Goal: Information Seeking & Learning: Learn about a topic

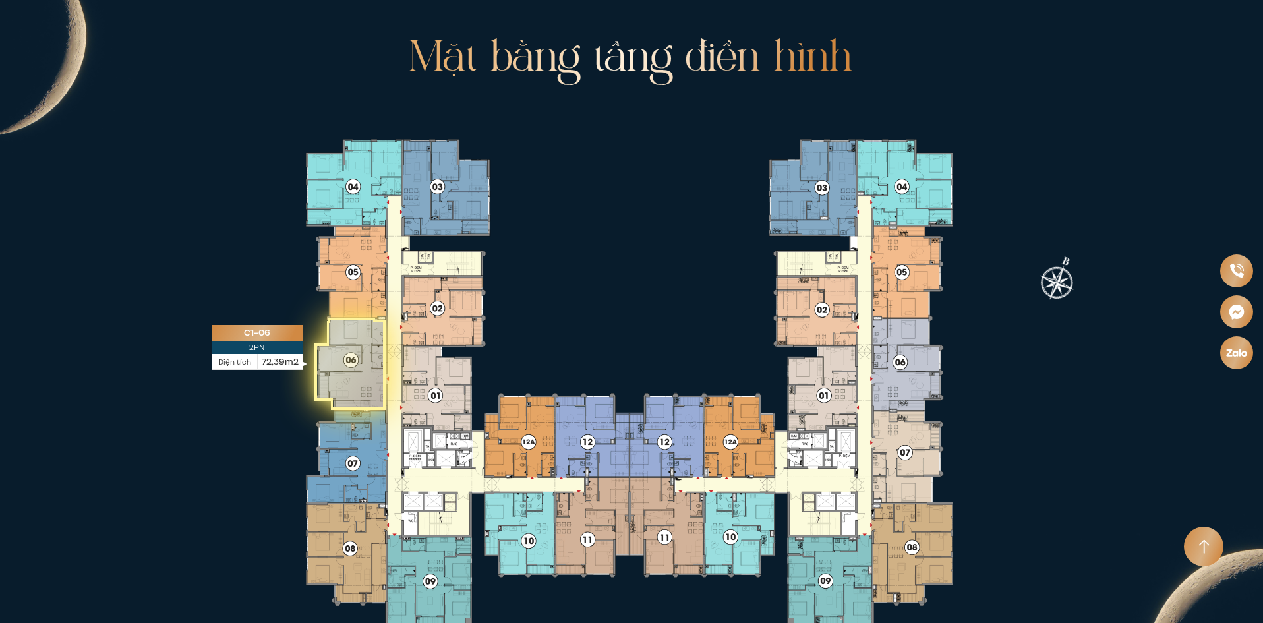
scroll to position [2703, 0]
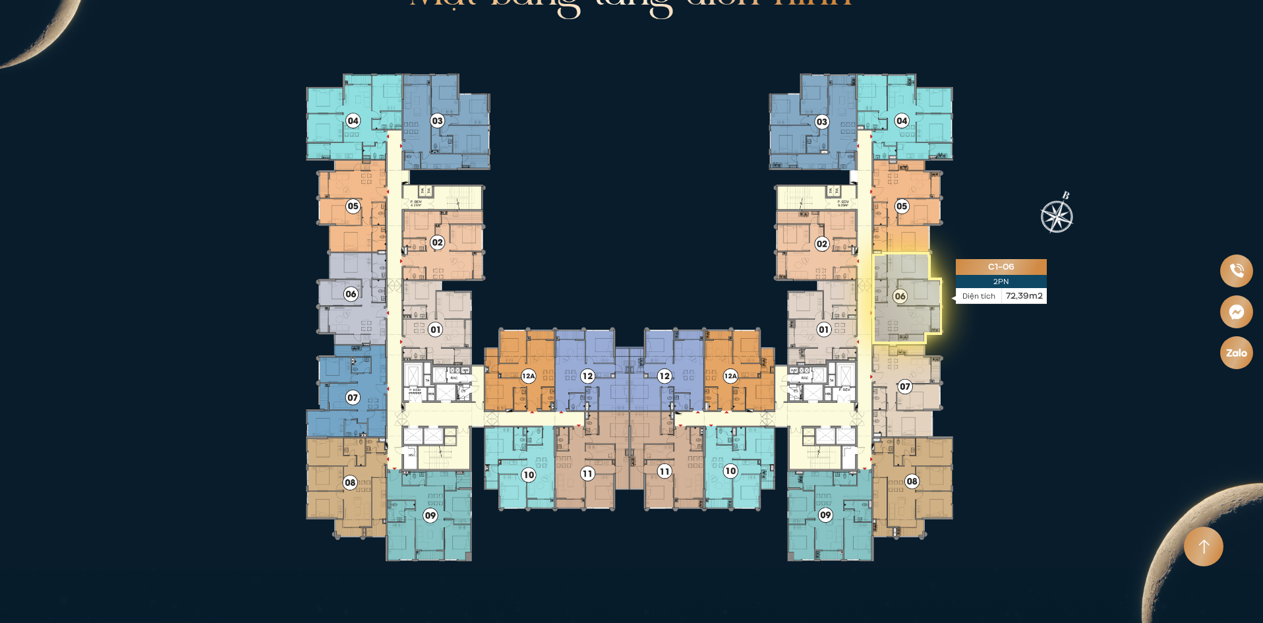
click at [904, 298] on icon at bounding box center [907, 299] width 70 height 92
click at [919, 293] on icon at bounding box center [907, 299] width 70 height 92
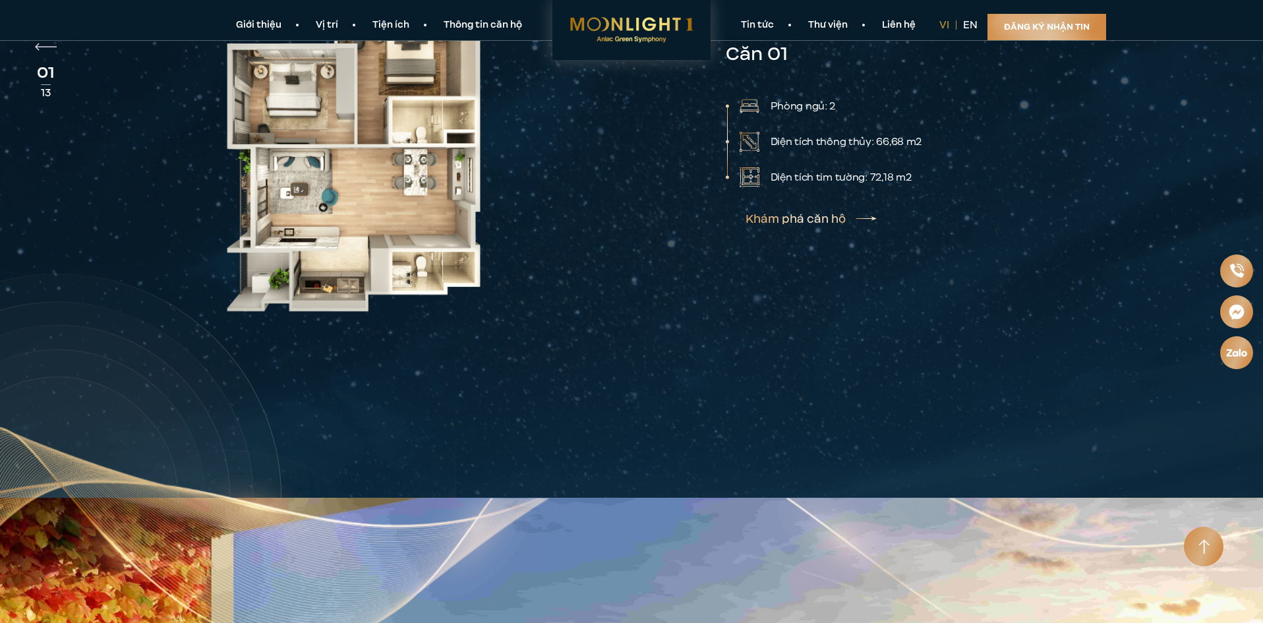
scroll to position [3363, 0]
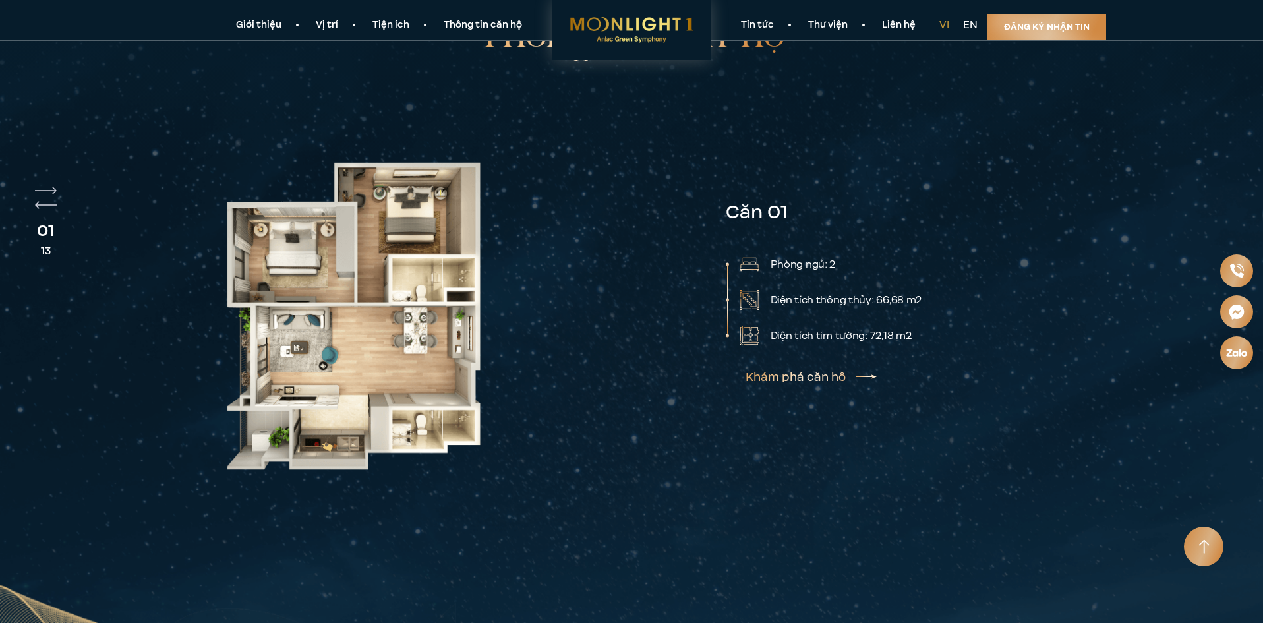
click at [40, 187] on div "01 13" at bounding box center [46, 226] width 22 height 79
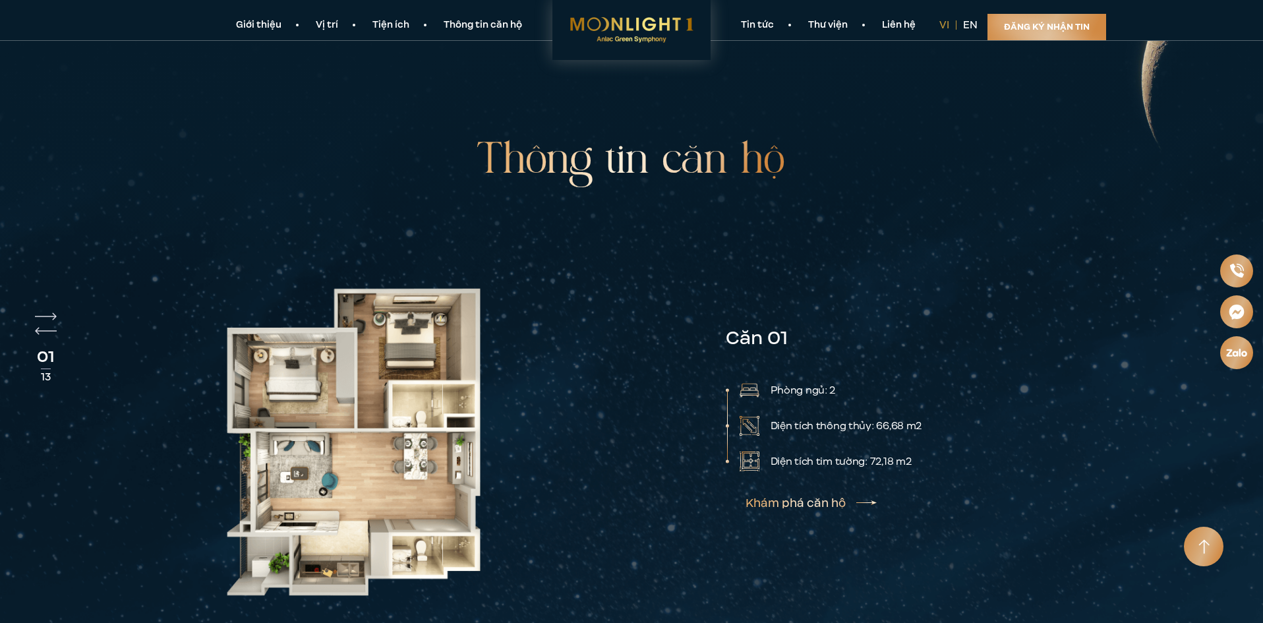
scroll to position [3231, 0]
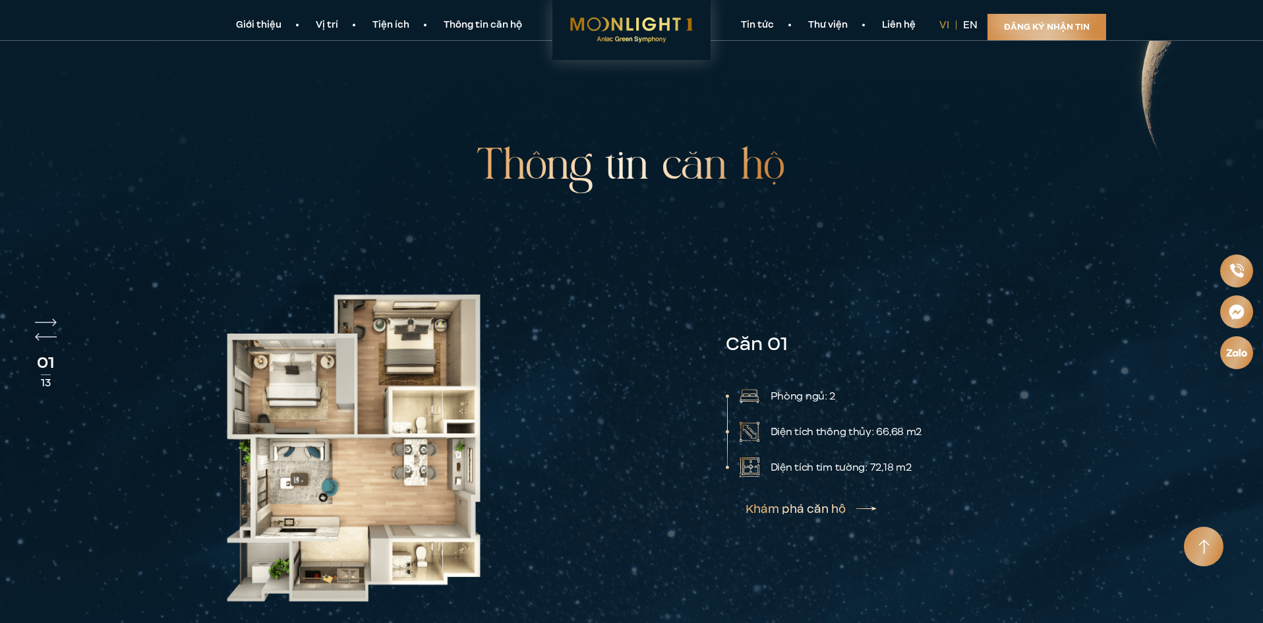
click at [858, 504] on link "Khám phá căn hộ" at bounding box center [811, 509] width 131 height 11
click at [182, 384] on img at bounding box center [353, 448] width 353 height 380
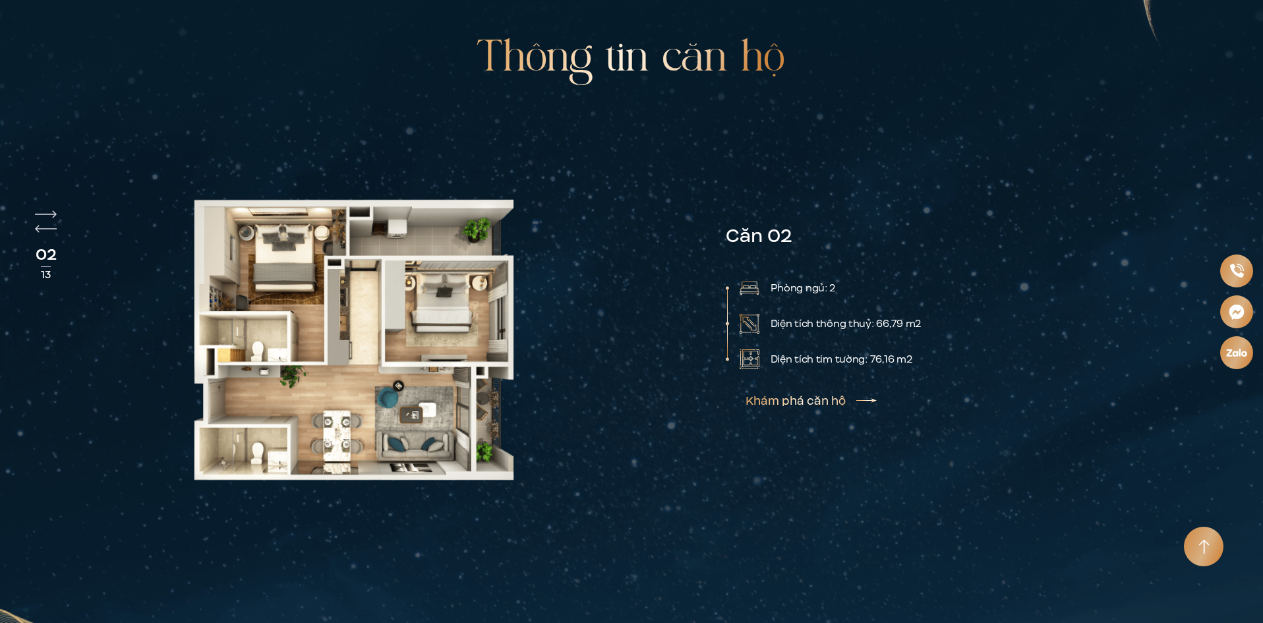
scroll to position [3363, 0]
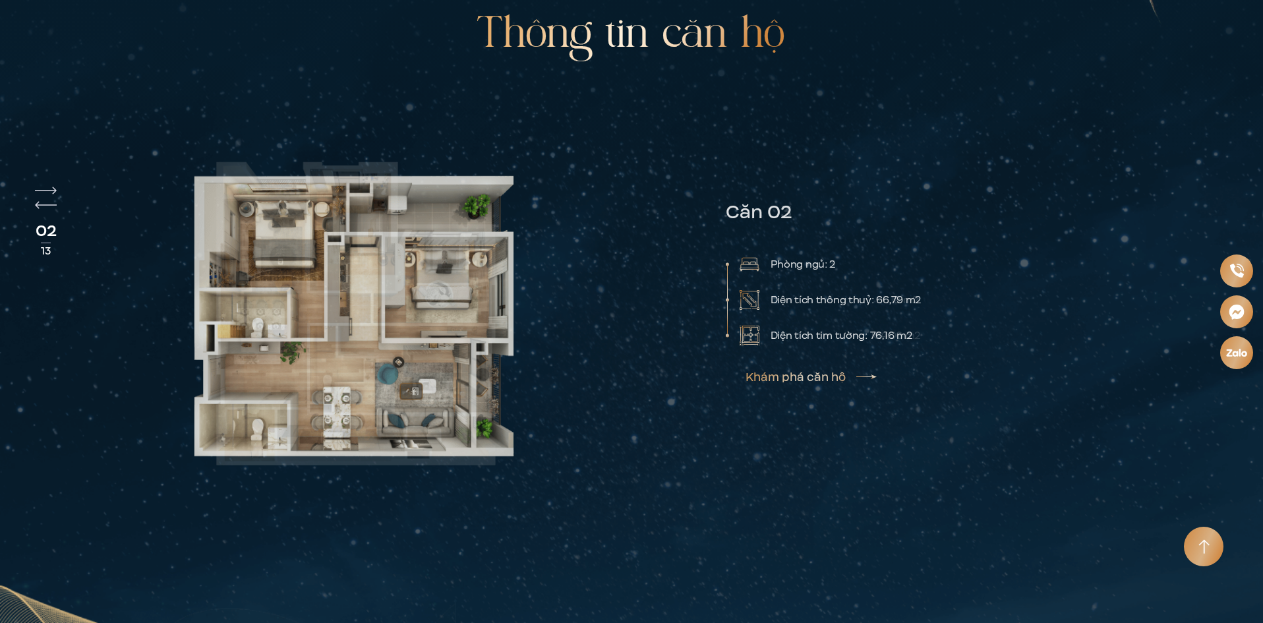
click at [205, 300] on img at bounding box center [353, 316] width 353 height 380
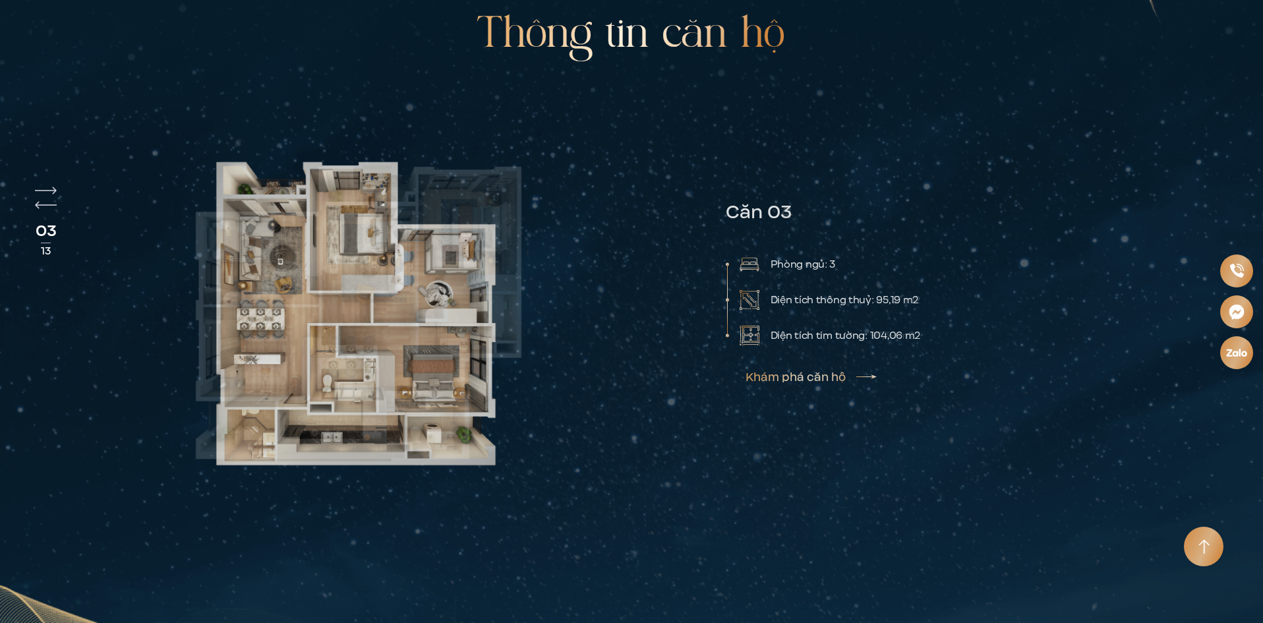
click at [211, 348] on img at bounding box center [353, 316] width 353 height 380
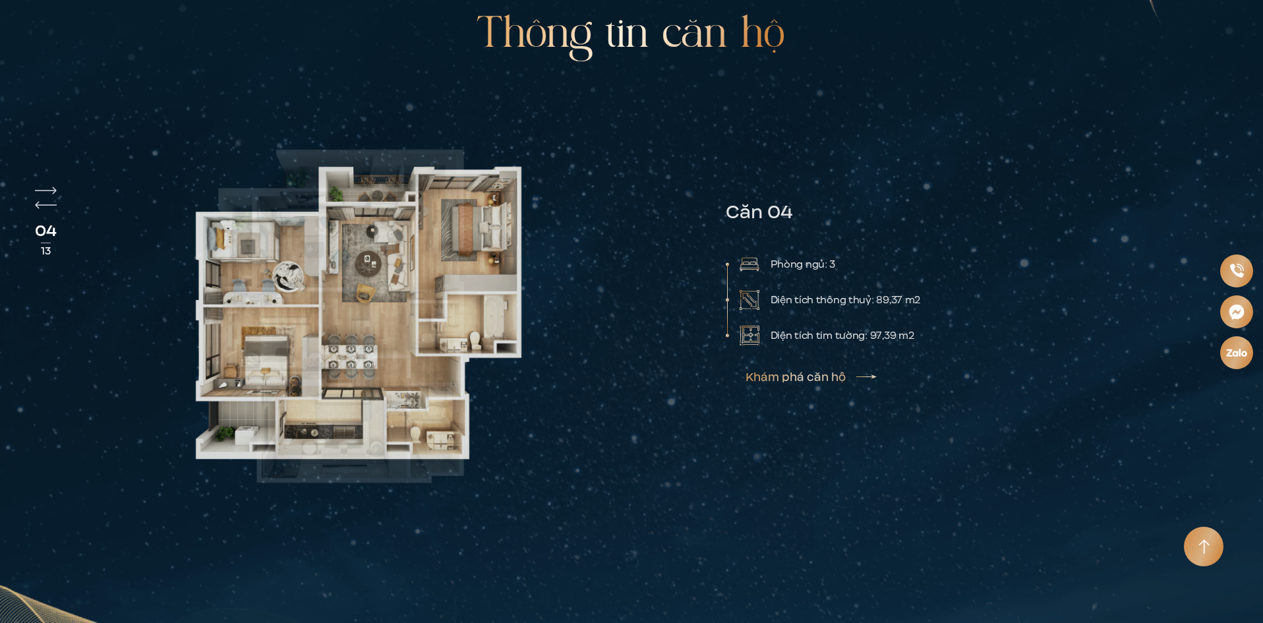
click at [431, 295] on div at bounding box center [422, 316] width 491 height 380
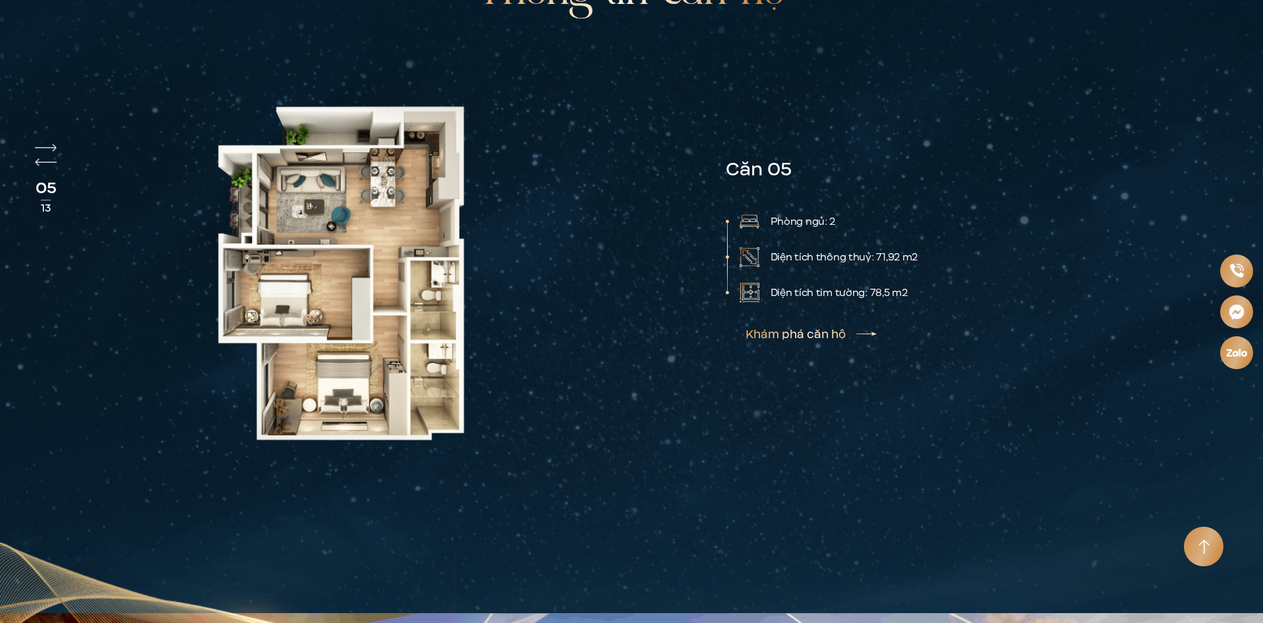
scroll to position [3429, 0]
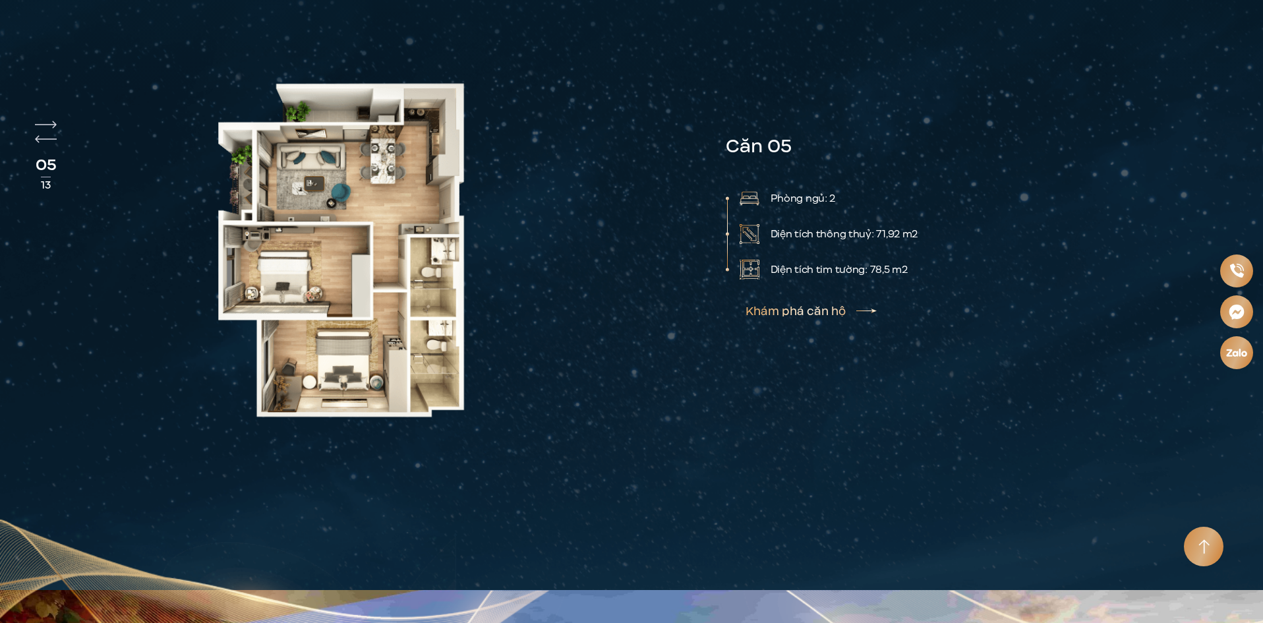
click at [221, 272] on img at bounding box center [353, 250] width 353 height 380
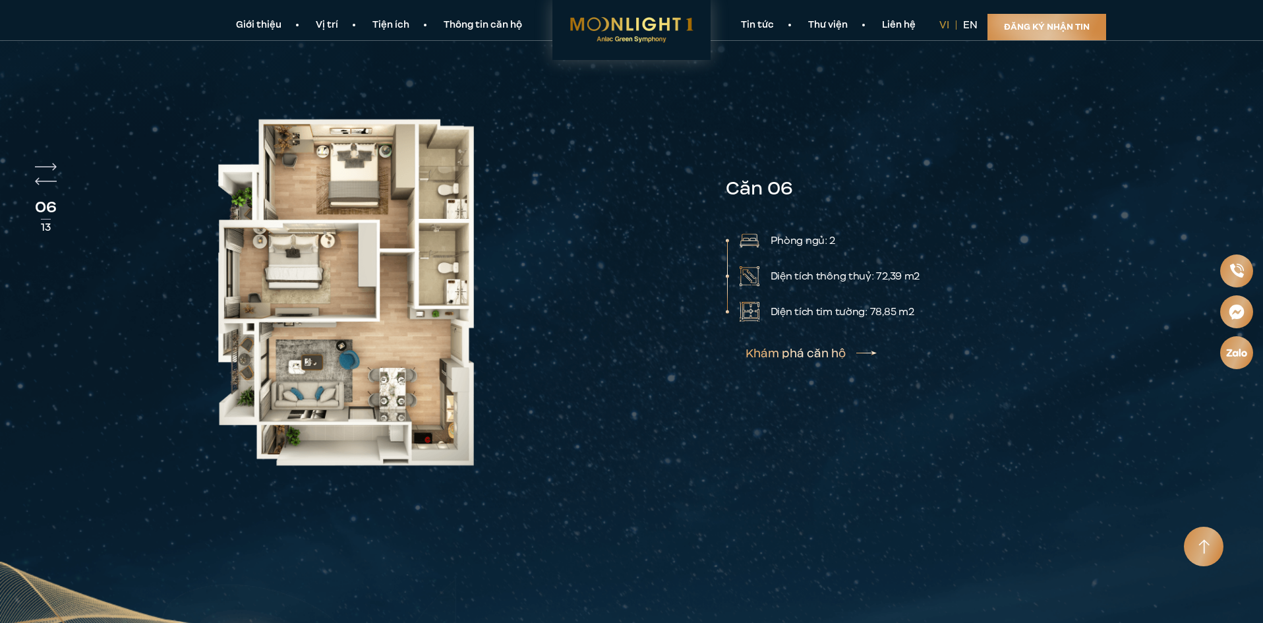
scroll to position [3363, 0]
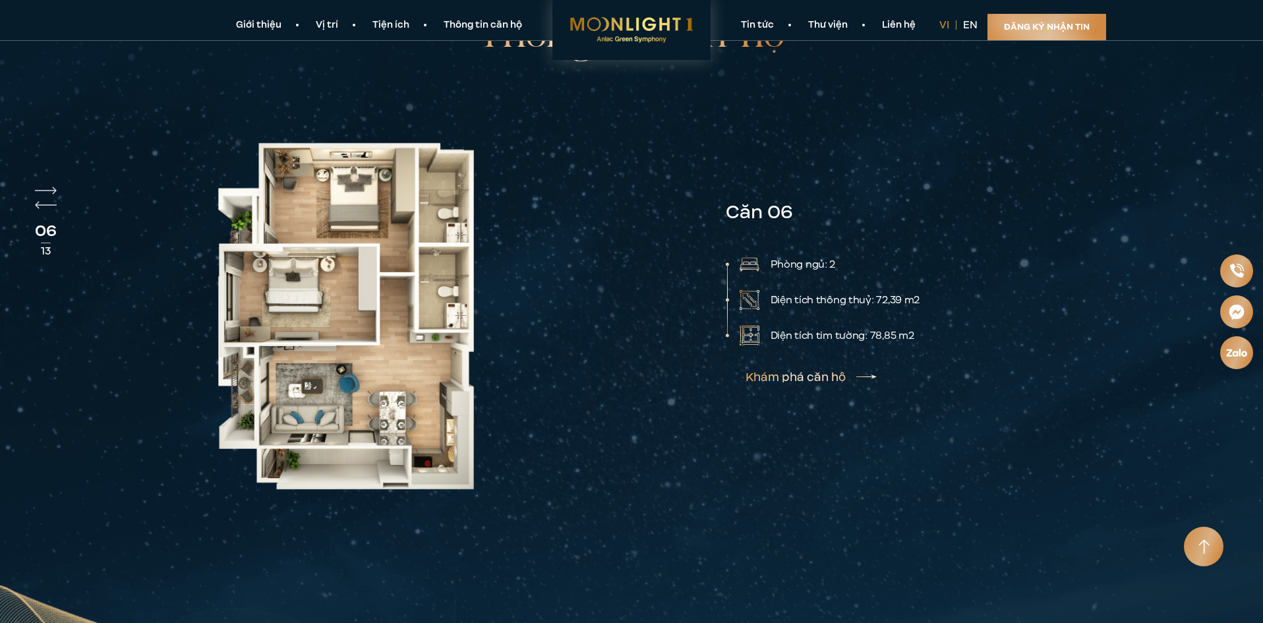
click at [358, 422] on img at bounding box center [353, 316] width 353 height 380
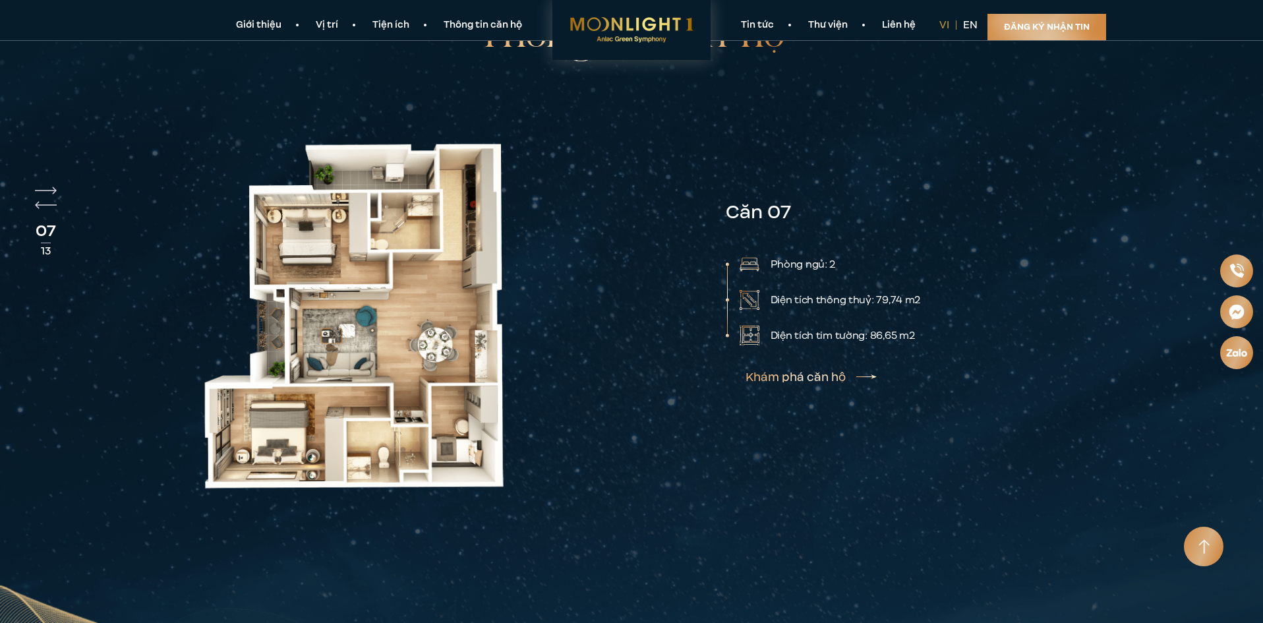
click at [408, 424] on img at bounding box center [353, 316] width 353 height 380
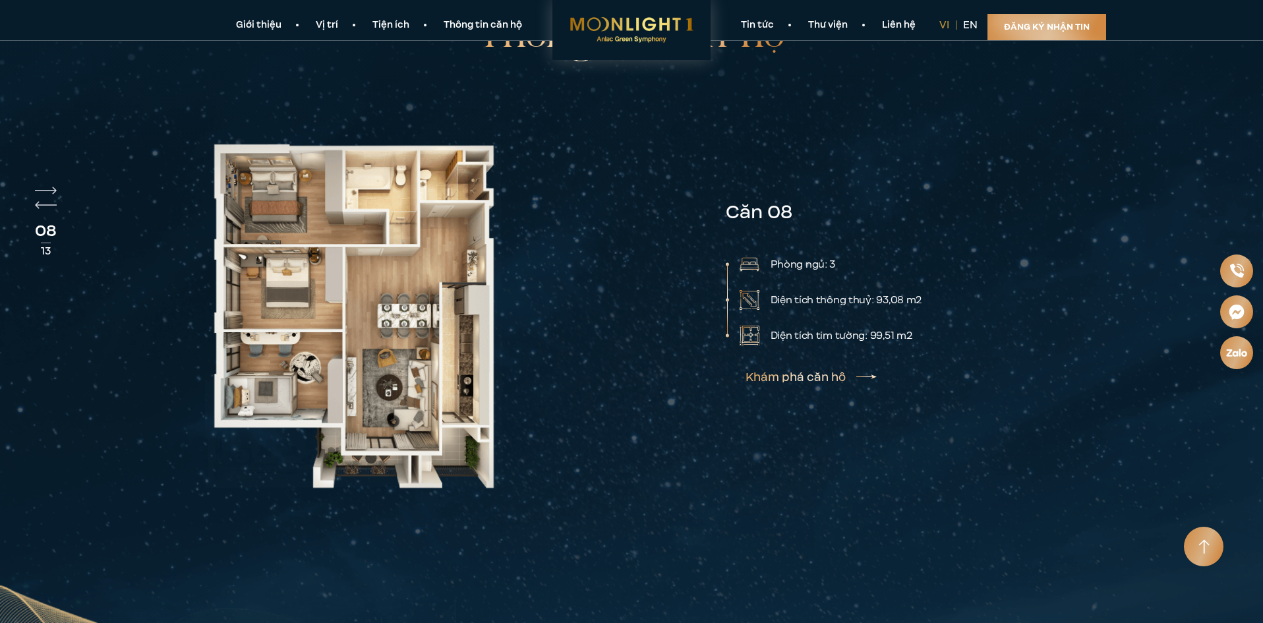
click at [522, 438] on img at bounding box center [353, 316] width 353 height 380
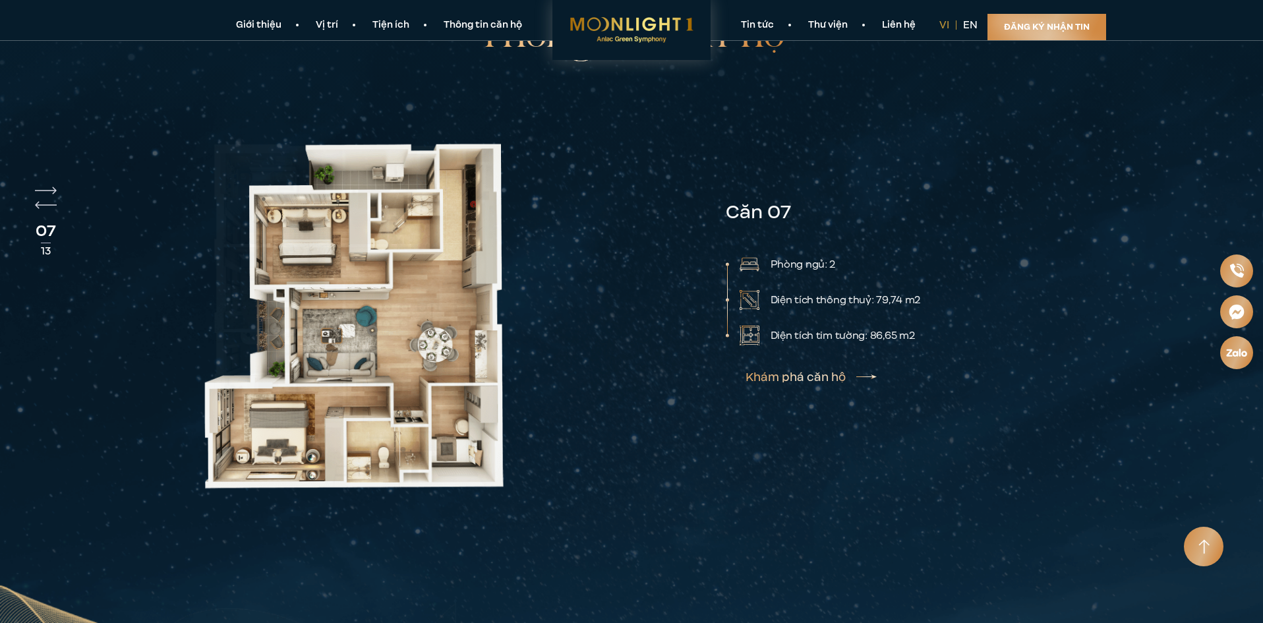
click at [284, 417] on img at bounding box center [353, 316] width 353 height 380
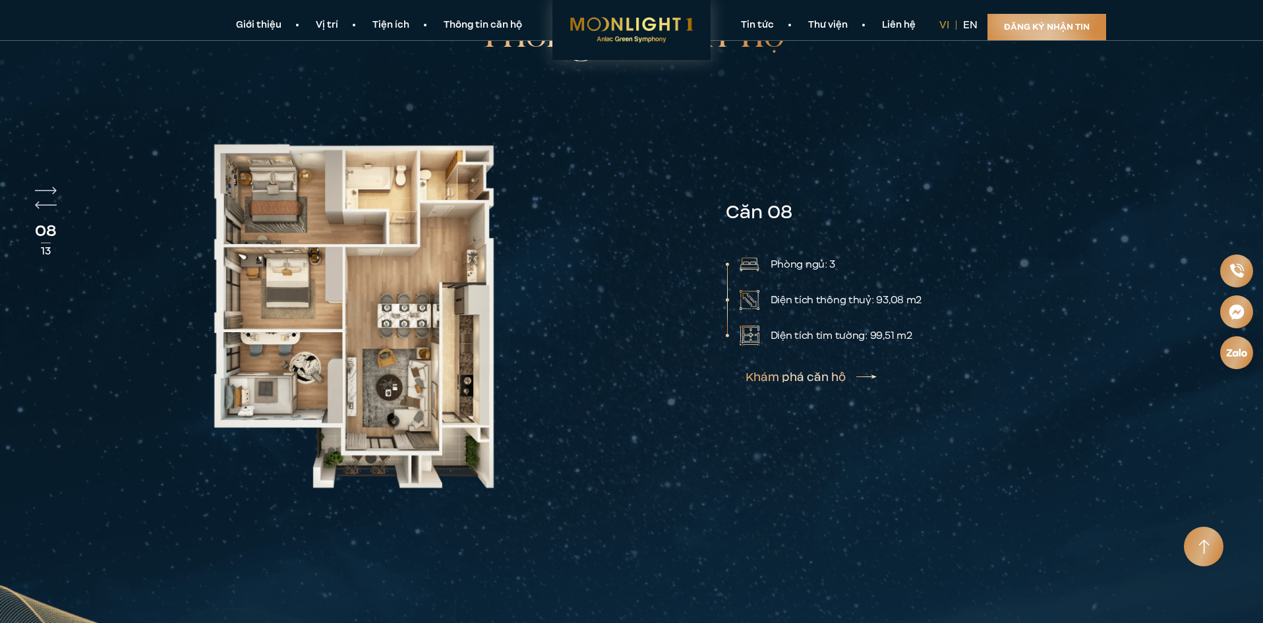
click at [269, 316] on img at bounding box center [353, 316] width 353 height 380
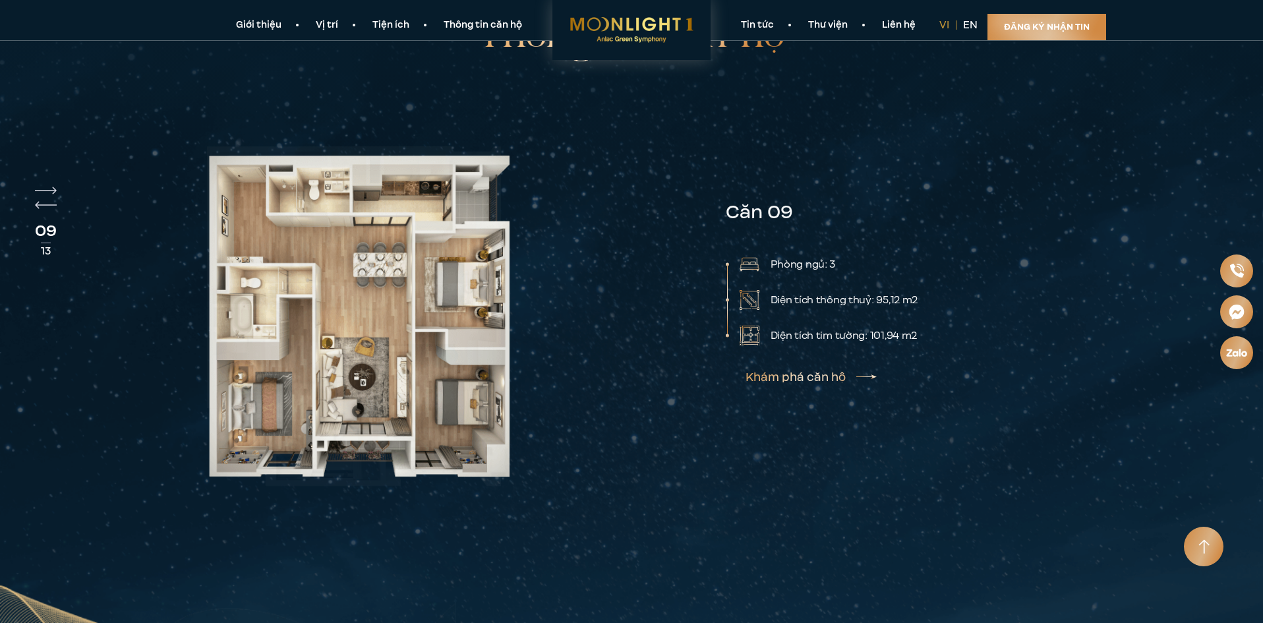
click at [362, 326] on img at bounding box center [353, 316] width 353 height 380
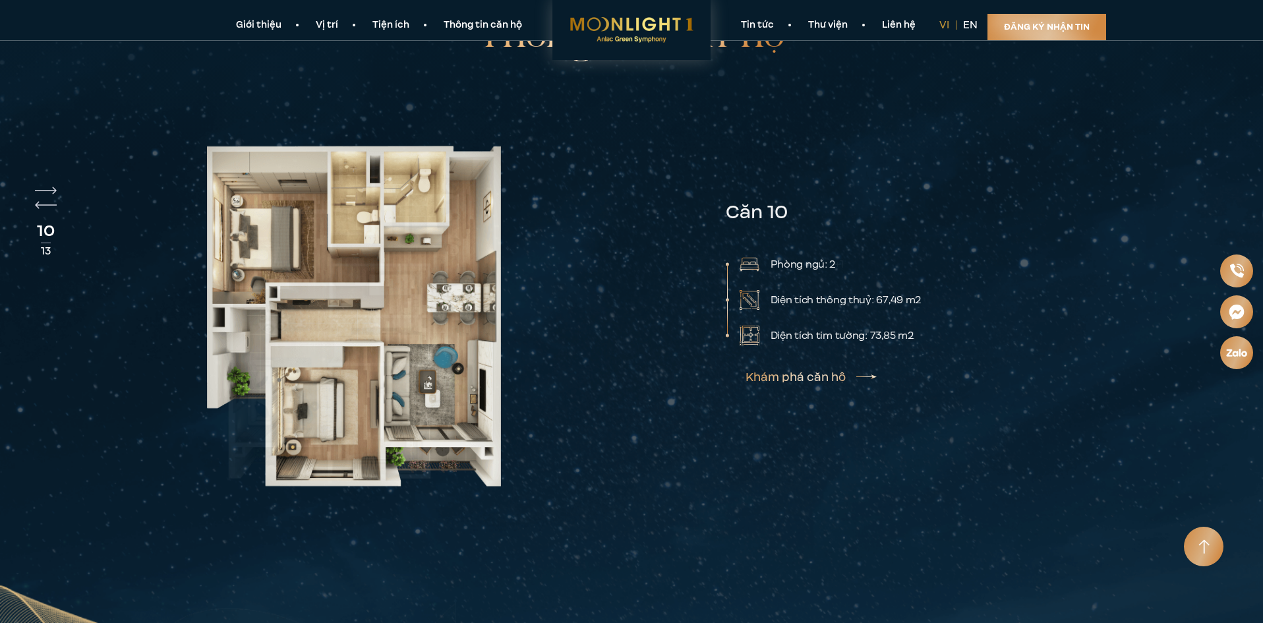
click at [403, 320] on img at bounding box center [353, 316] width 353 height 380
